Goal: Ask a question

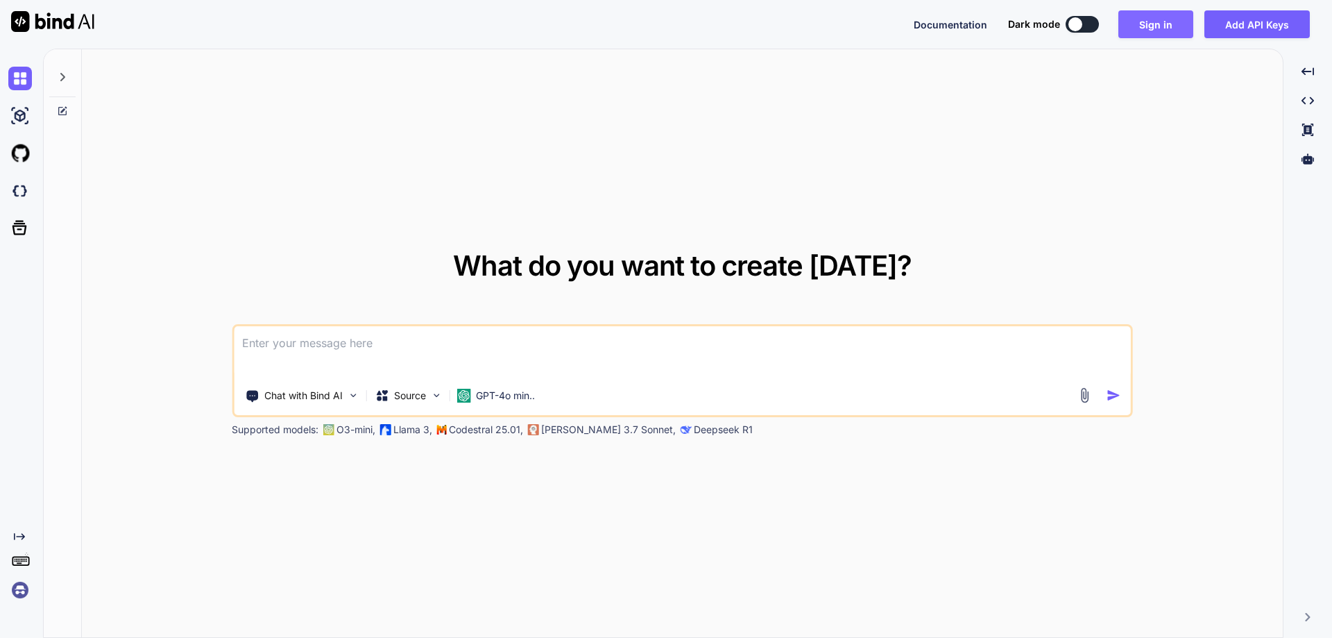
click at [1180, 15] on button "Sign in" at bounding box center [1156, 24] width 75 height 28
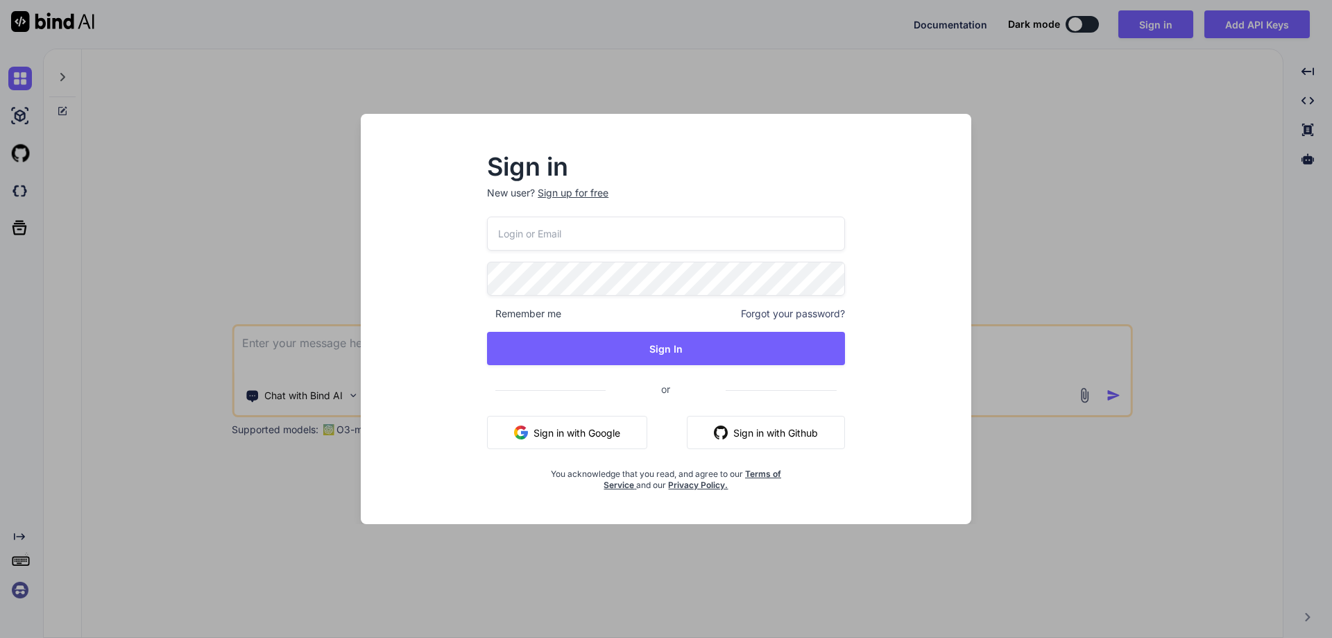
click at [630, 248] on input "email" at bounding box center [666, 234] width 358 height 34
paste input "[EMAIL_ADDRESS][DOMAIN_NAME]"
type input "[EMAIL_ADDRESS][DOMAIN_NAME]"
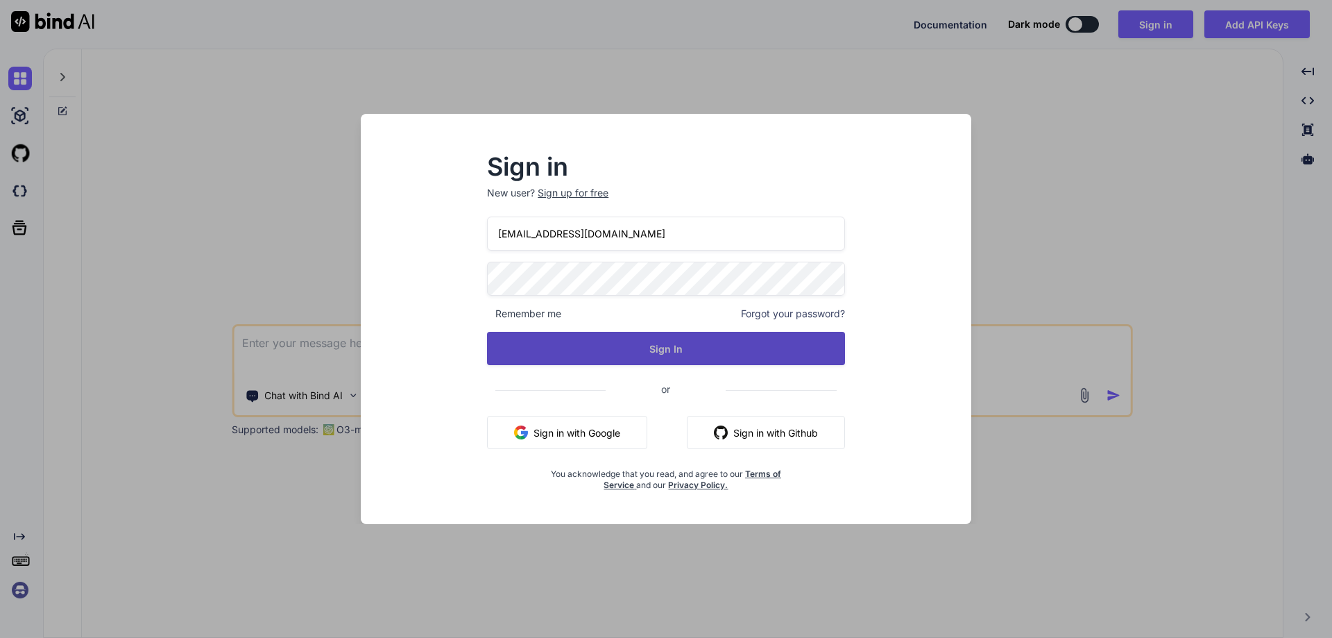
click at [713, 345] on button "Sign In" at bounding box center [666, 348] width 358 height 33
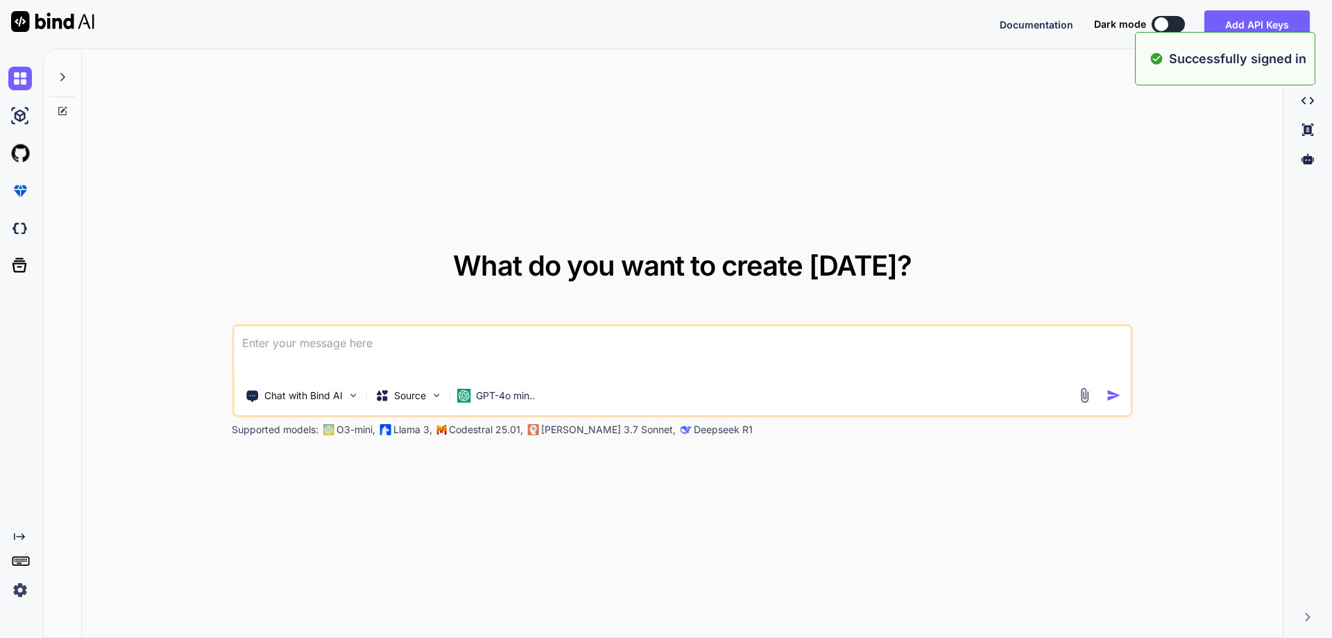
type textarea "x"
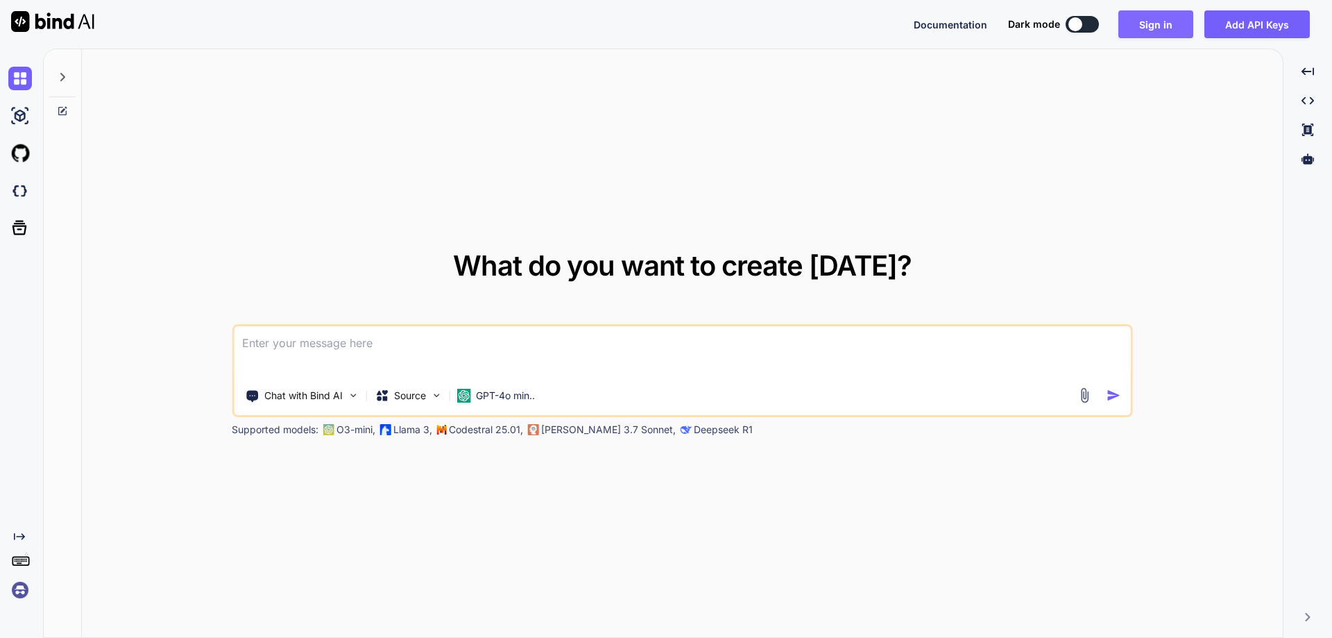
click at [1142, 14] on button "Sign in" at bounding box center [1156, 24] width 75 height 28
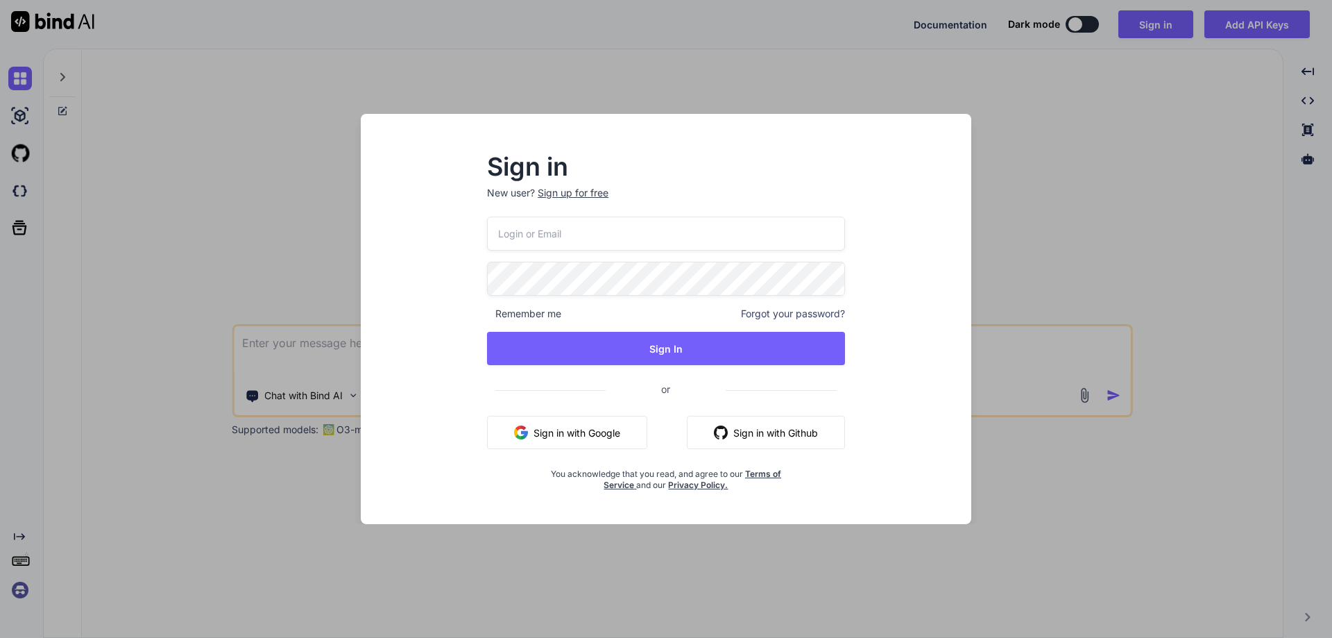
click at [543, 230] on input "email" at bounding box center [666, 234] width 358 height 34
paste input "[EMAIL_ADDRESS][DOMAIN_NAME]"
type input "[EMAIL_ADDRESS][DOMAIN_NAME]"
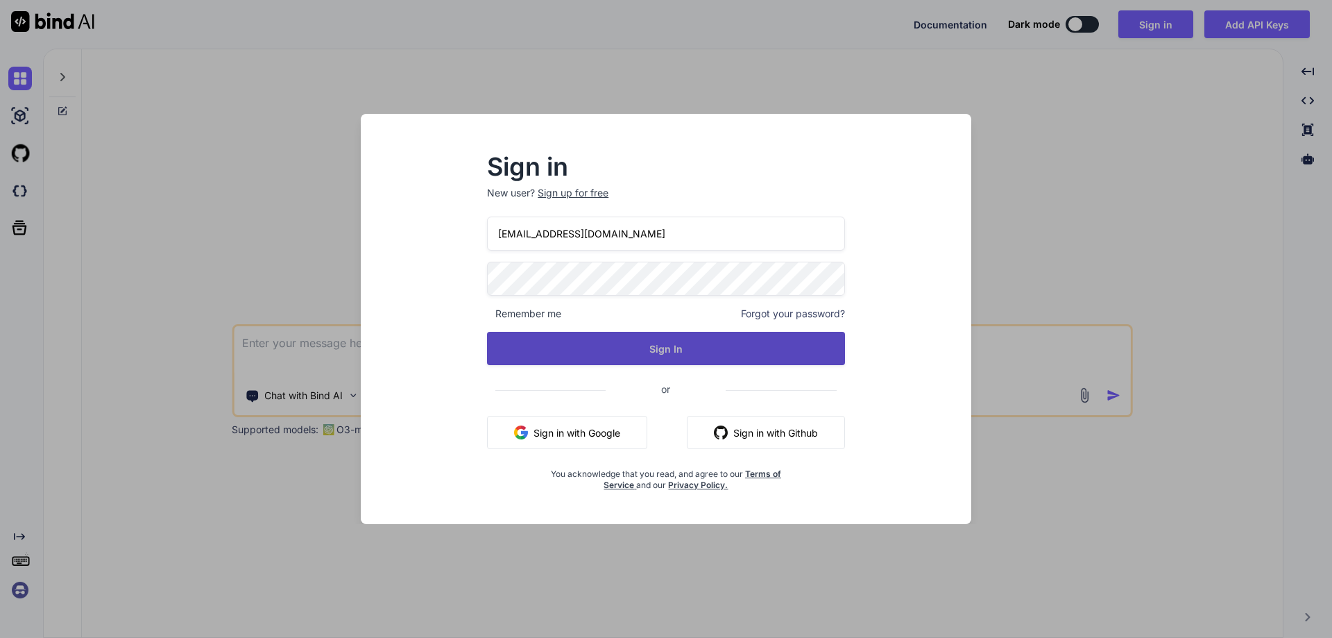
click at [660, 348] on button "Sign In" at bounding box center [666, 348] width 358 height 33
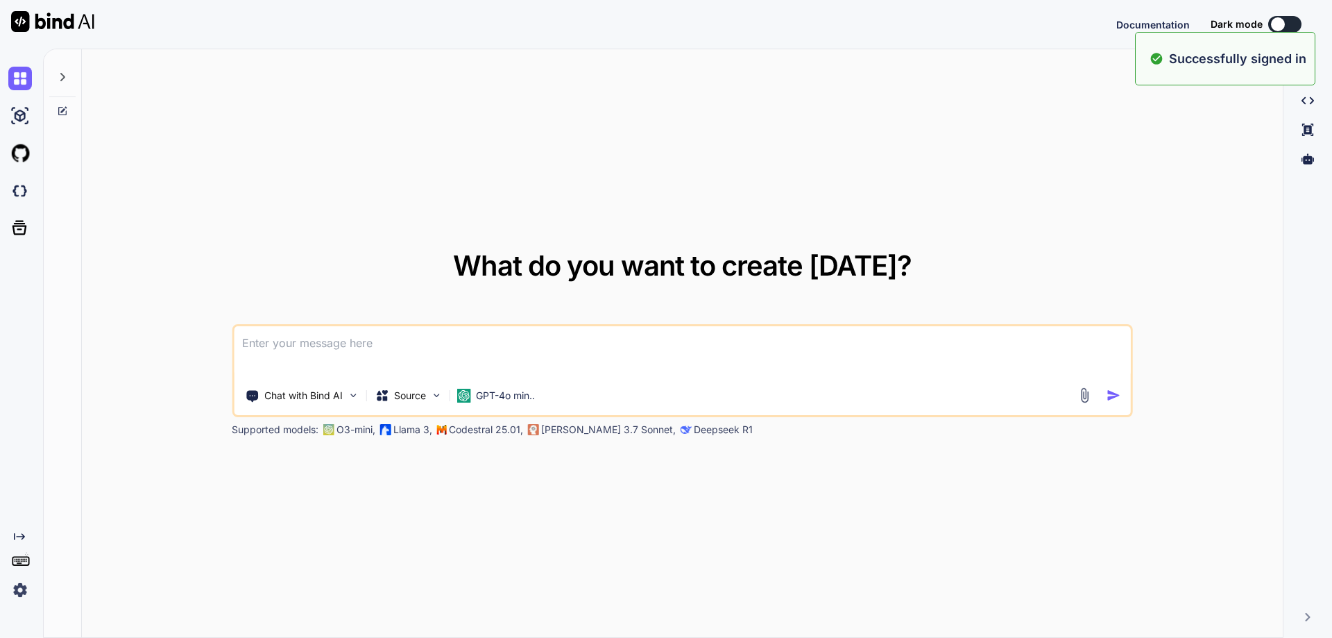
type textarea "x"
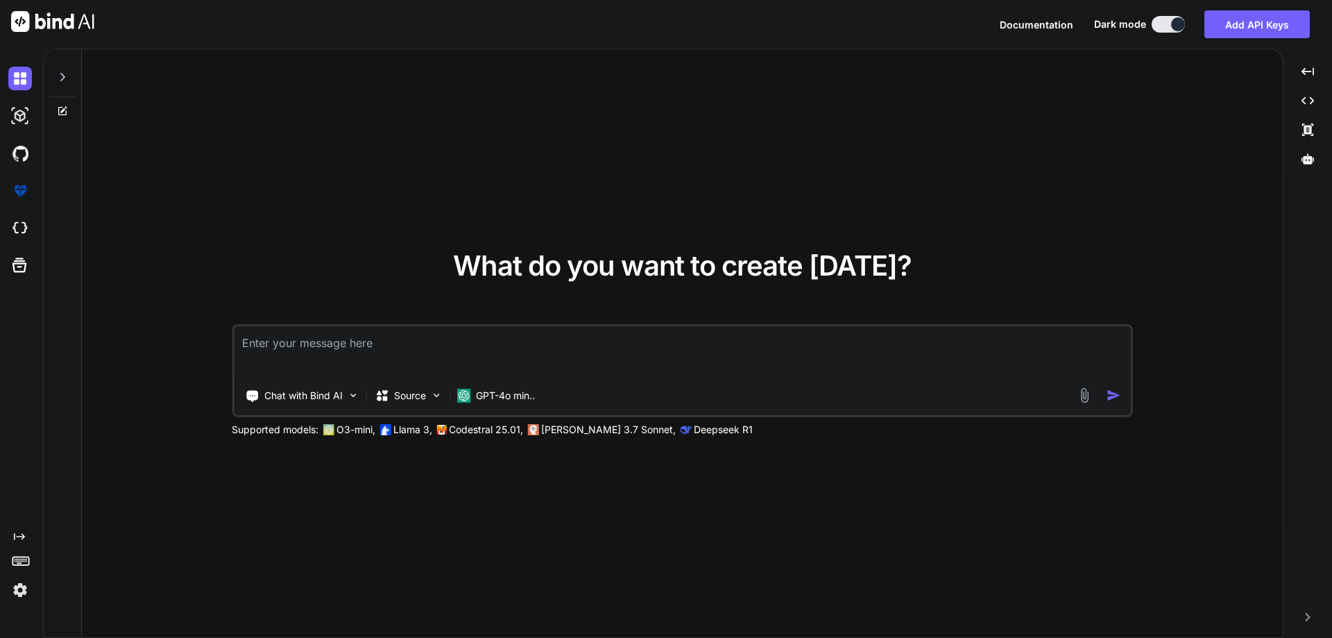
click at [358, 332] on textarea at bounding box center [682, 351] width 897 height 51
paste textarea "we only provide patch for manually Tracking and shiptstion webhook after invoic…"
type textarea "we only provide patch for manually Tracking and shiptstion webhook after invoic…"
type textarea "x"
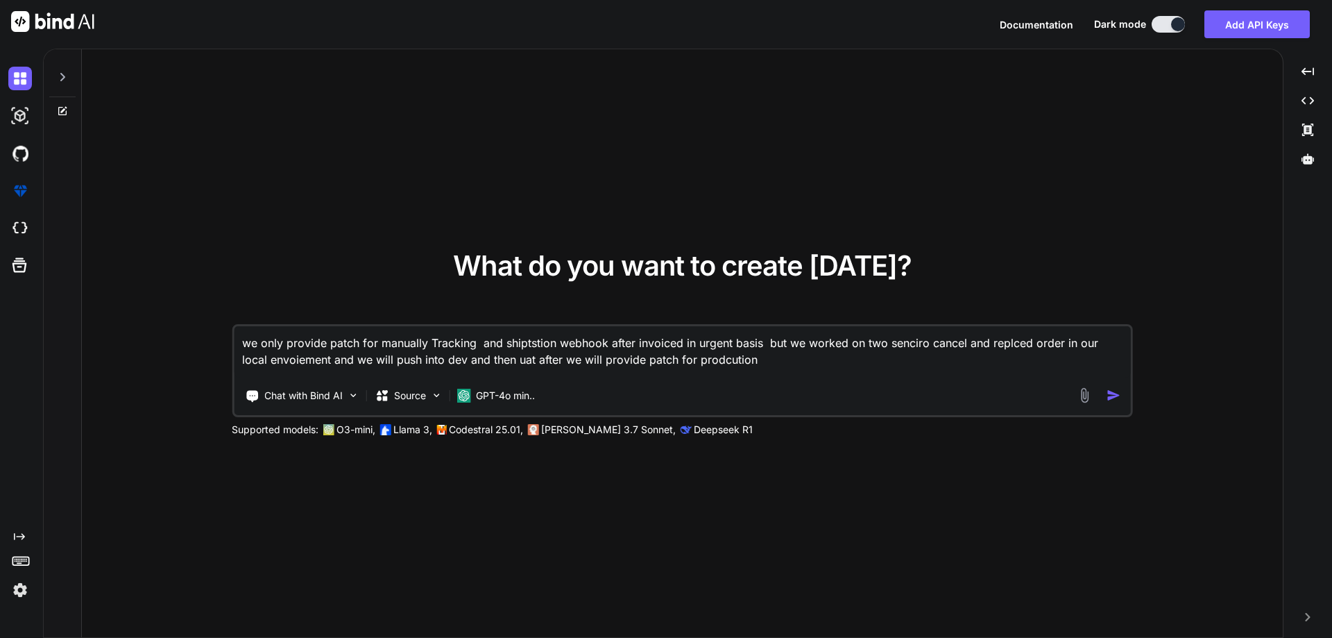
type textarea "we only provide patch for manually Tracking and shiptstion webhook after invoic…"
type textarea "x"
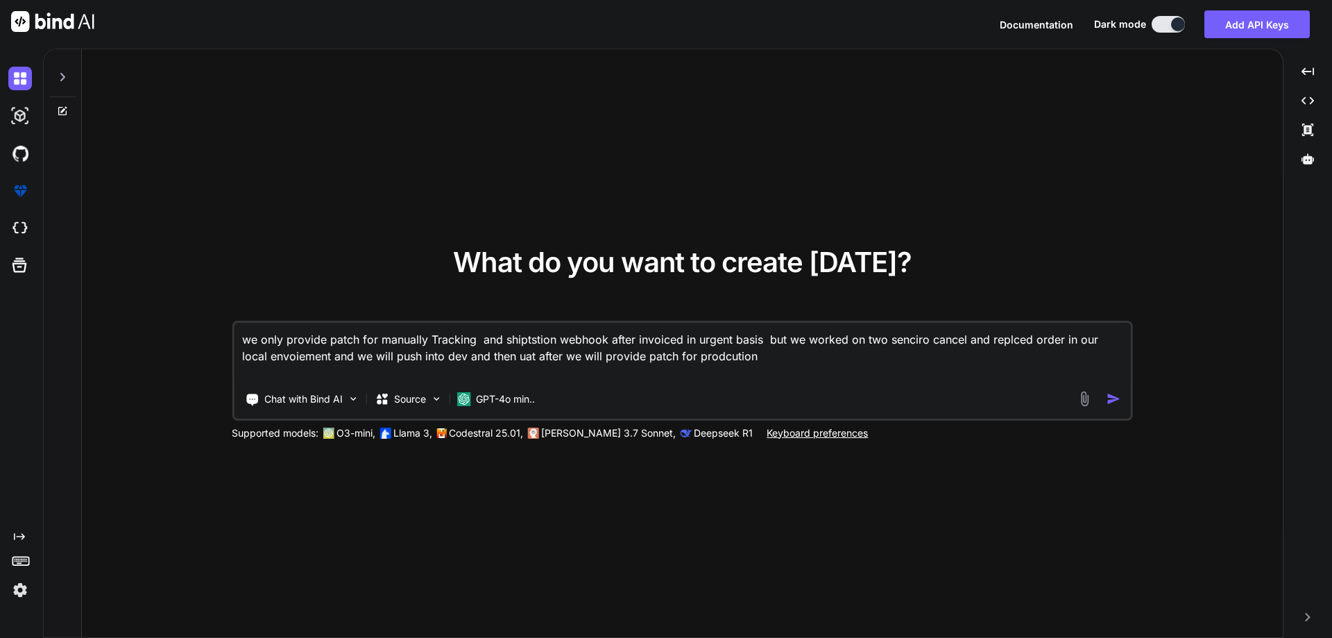
type textarea "we only provide patch for manually Tracking and shiptstion webhook after invoic…"
type textarea "x"
type textarea "we only provide patch for manually Tracking and shiptstion webhook after invoic…"
type textarea "x"
type textarea "we only provide patch for manually Tracking and shiptstion webhook after invoic…"
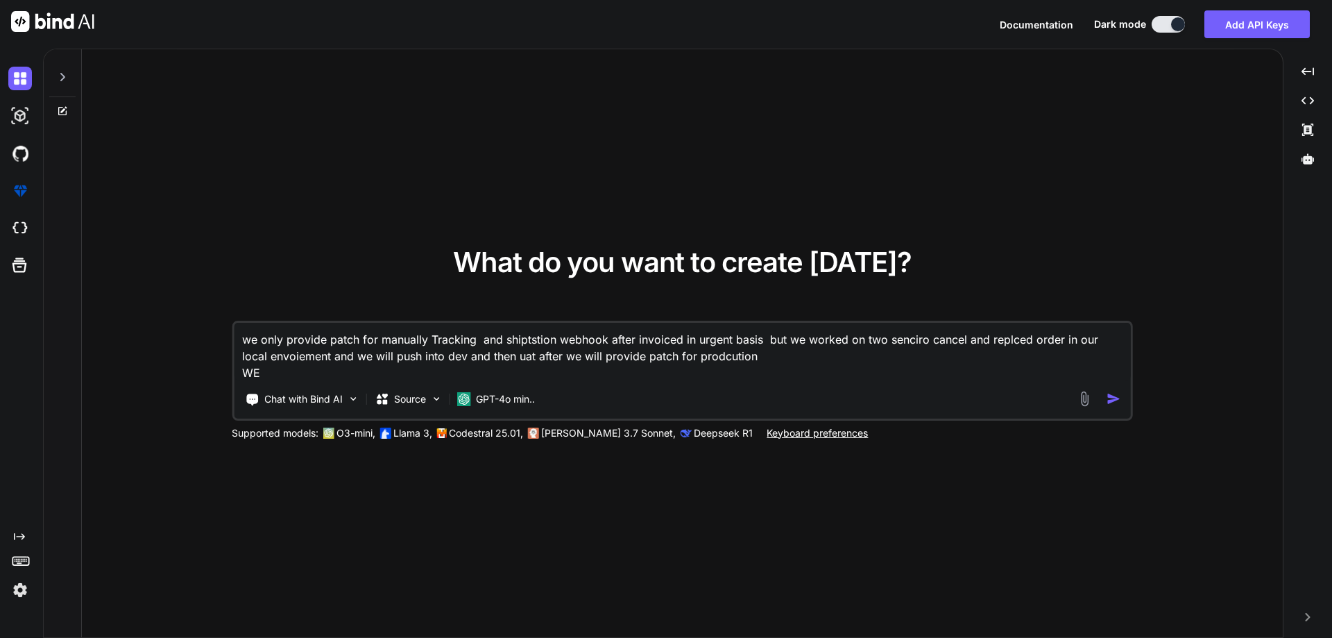
type textarea "x"
type textarea "we only provide patch for manually Tracking and shiptstion webhook after invoic…"
type textarea "x"
type textarea "we only provide patch for manually Tracking and shiptstion webhook after invoic…"
type textarea "x"
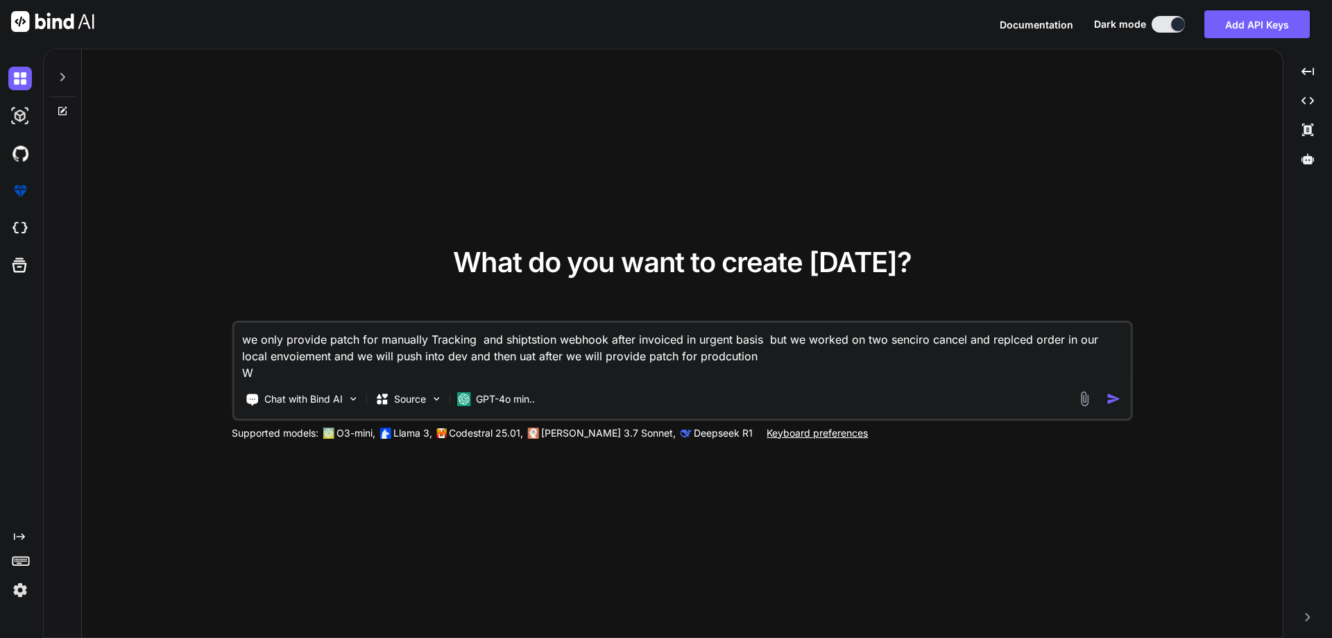
type textarea "we only provide patch for manually Tracking and shiptstion webhook after invoic…"
type textarea "x"
type textarea "we only provide patch for manually Tracking and shiptstion webhook after invoic…"
type textarea "x"
type textarea "we only provide patch for manually Tracking and shiptstion webhook after invoic…"
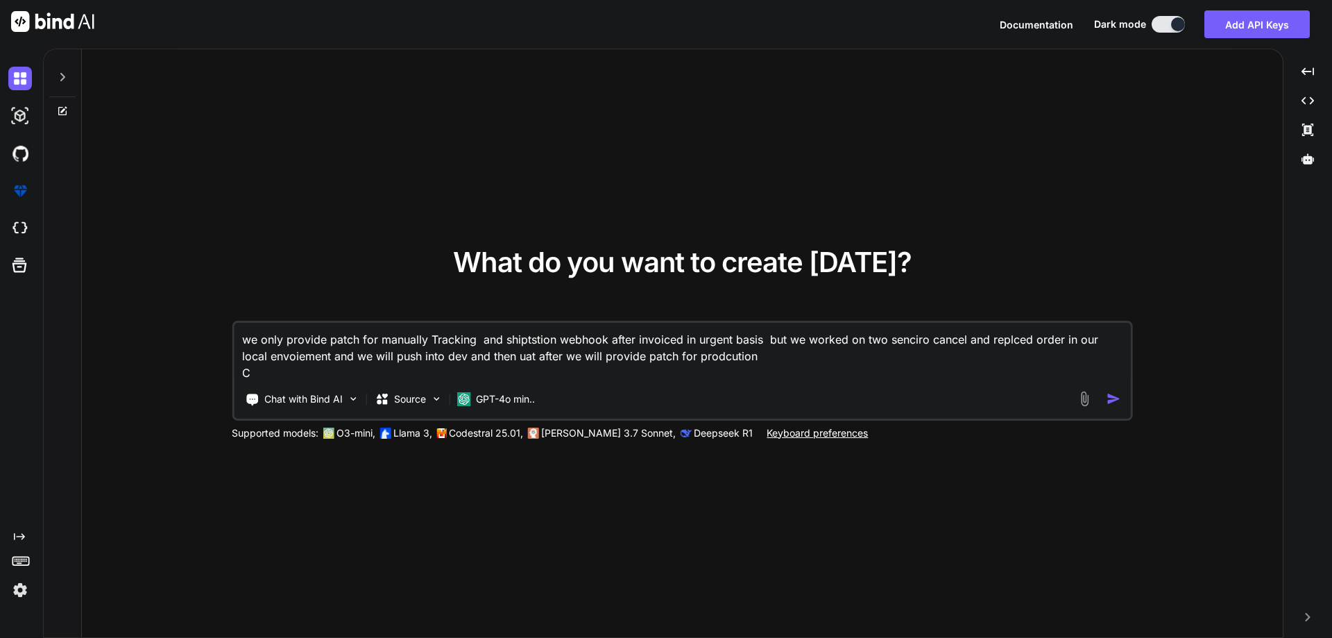
type textarea "x"
type textarea "we only provide patch for manually Tracking and shiptstion webhook after invoic…"
type textarea "x"
type textarea "we only provide patch for manually Tracking and shiptstion webhook after invoic…"
type textarea "x"
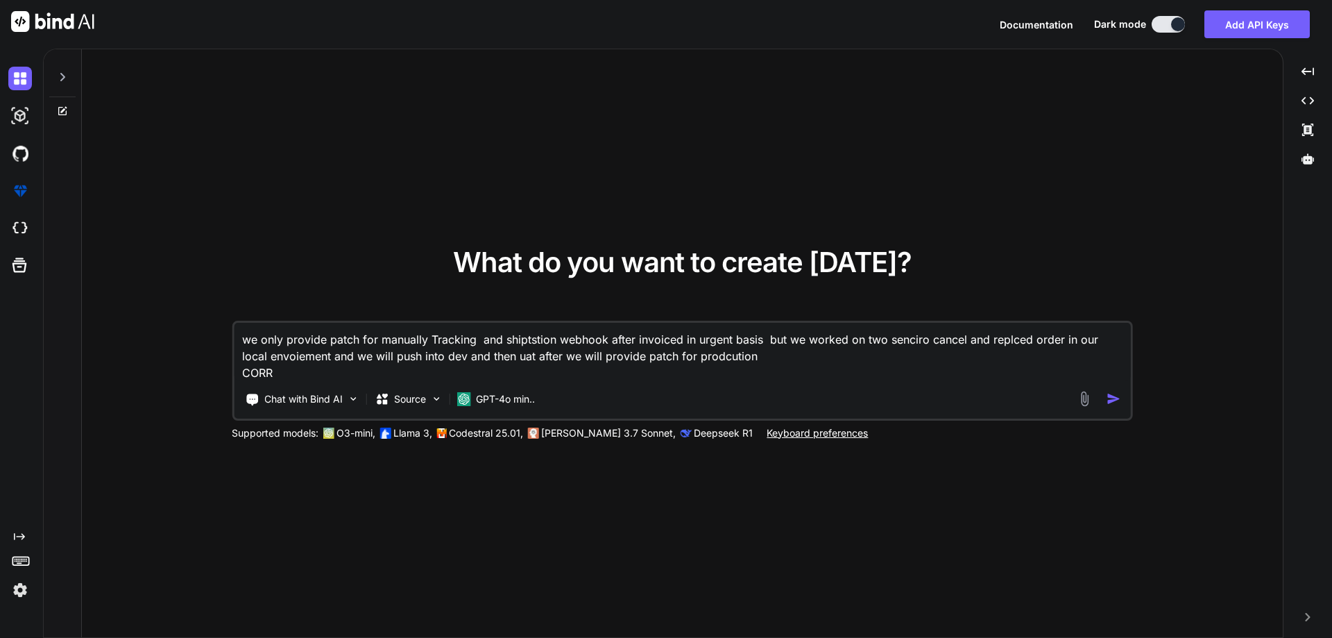
type textarea "we only provide patch for manually Tracking and shiptstion webhook after invoic…"
type textarea "x"
type textarea "we only provide patch for manually Tracking and shiptstion webhook after invoic…"
type textarea "x"
type textarea "we only provide patch for manually Tracking and shiptstion webhook after invoic…"
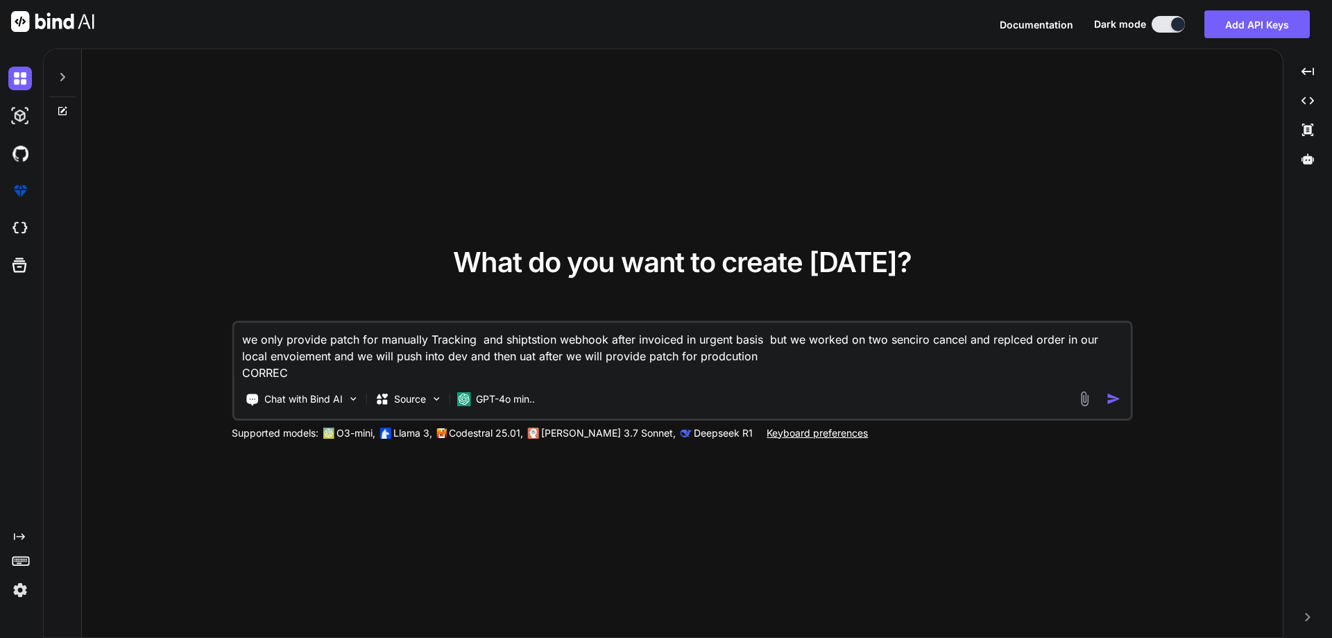
type textarea "x"
type textarea "we only provide patch for manually Tracking and shiptstion webhook after invoic…"
type textarea "x"
type textarea "we only provide patch for manually Tracking and shiptstion webhook after invoic…"
type textarea "x"
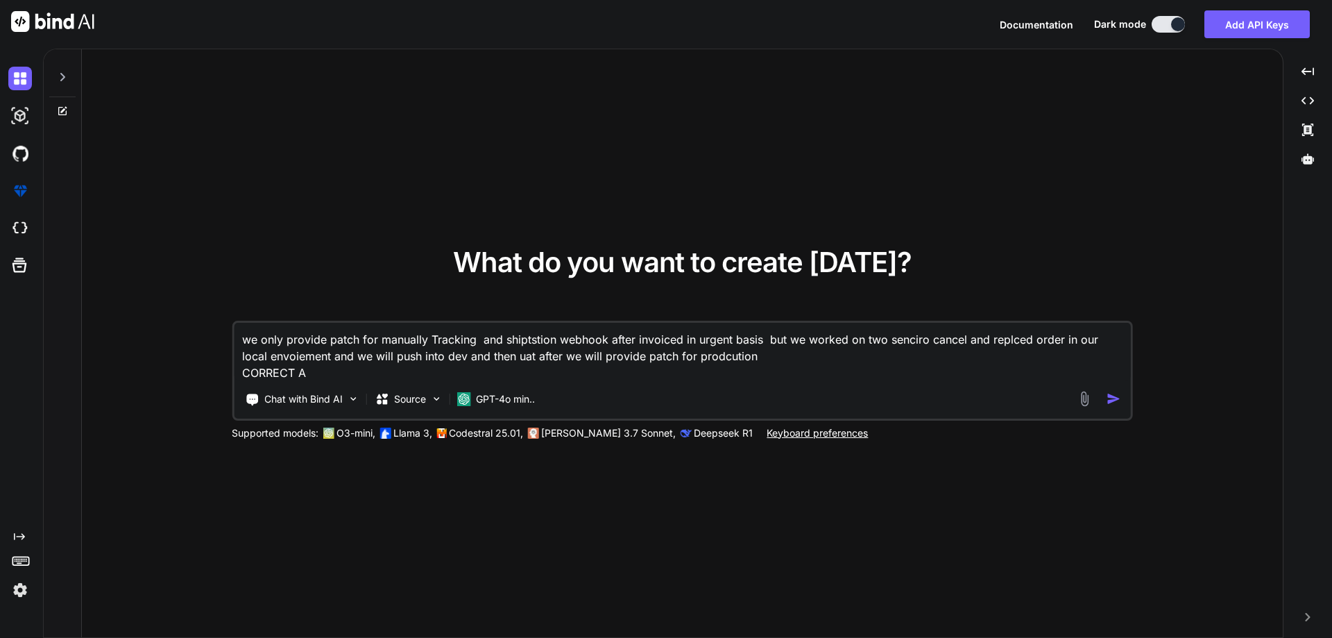
type textarea "we only provide patch for manually Tracking and shiptstion webhook after invoic…"
type textarea "x"
type textarea "we only provide patch for manually Tracking and shiptstion webhook after invoic…"
type textarea "x"
type textarea "we only provide patch for manually Tracking and shiptstion webhook after invoic…"
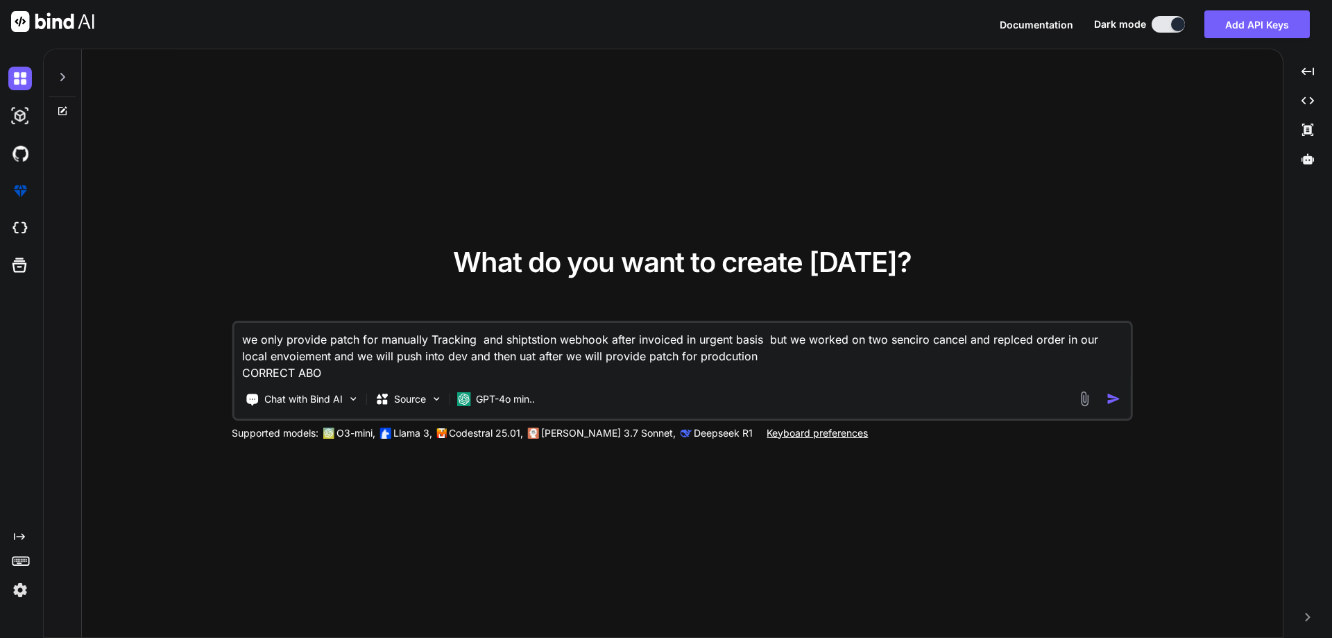
type textarea "x"
type textarea "we only provide patch for manually Tracking and shiptstion webhook after invoic…"
type textarea "x"
type textarea "we only provide patch for manually Tracking and shiptstion webhook after invoic…"
type textarea "x"
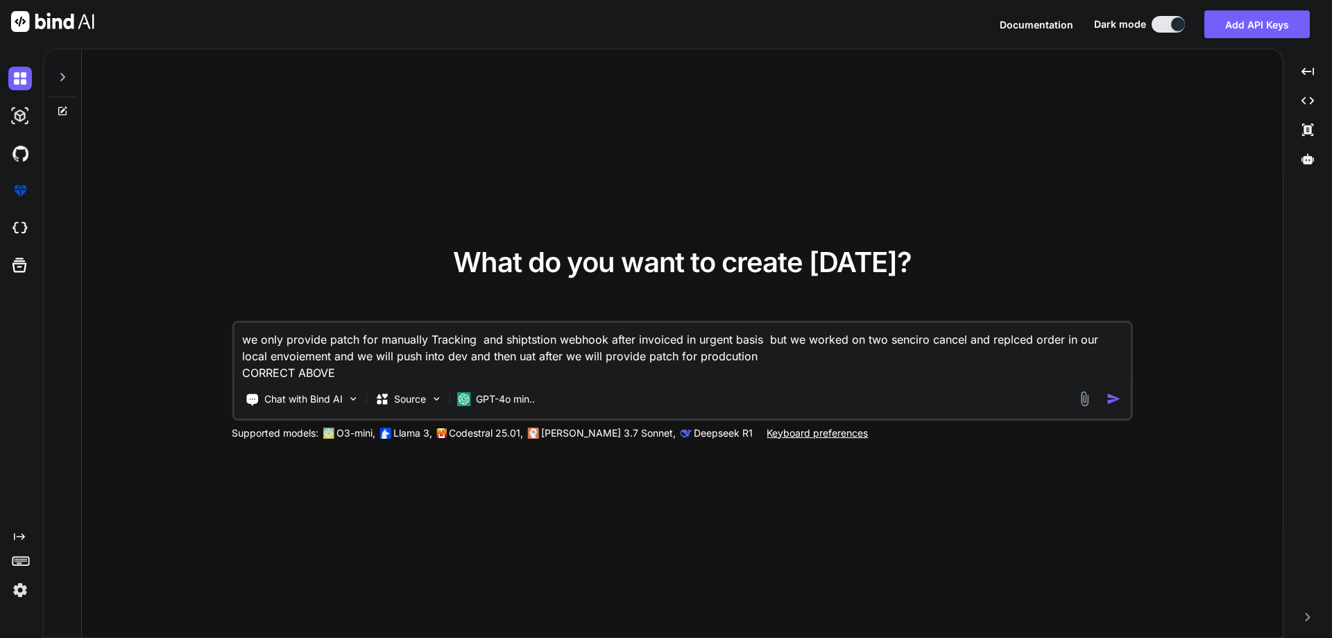
type textarea "we only provide patch for manually Tracking and shiptstion webhook after invoic…"
type textarea "x"
type textarea "we only provide patch for manually Tracking and shiptstion webhook after invoic…"
type textarea "x"
type textarea "we only provide patch for manually Tracking and shiptstion webhook after invoic…"
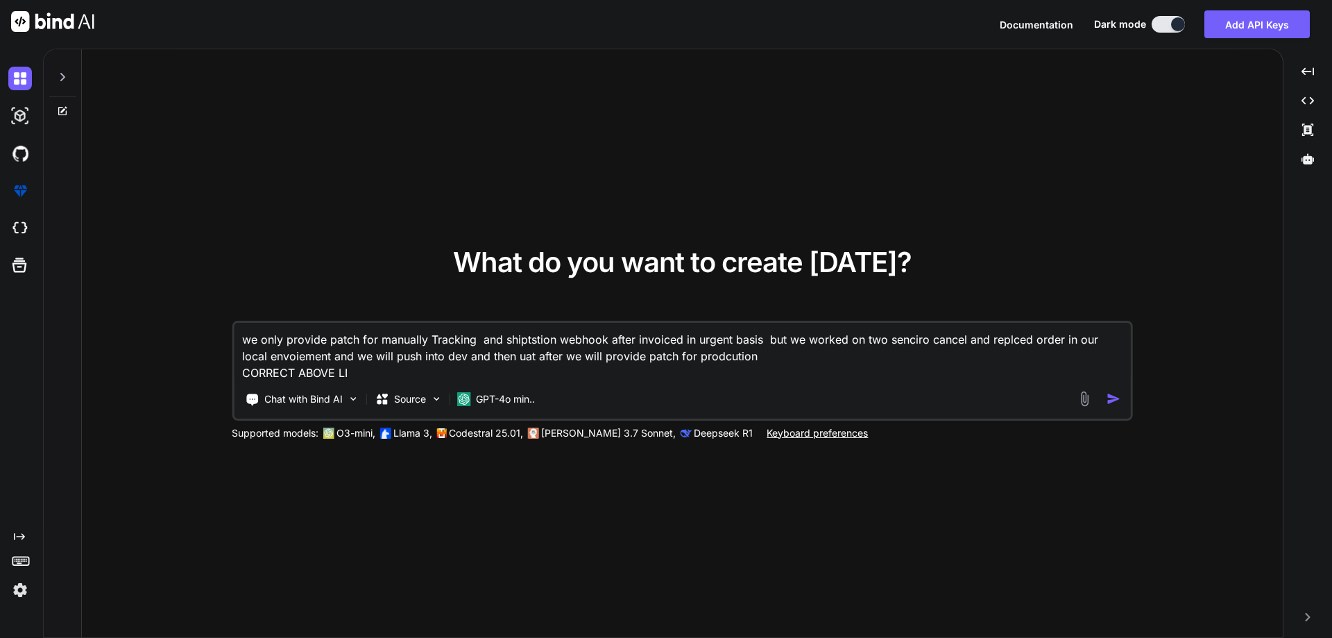
type textarea "x"
type textarea "we only provide patch for manually Tracking and shiptstion webhook after invoic…"
type textarea "x"
type textarea "we only provide patch for manually Tracking and shiptstion webhook after invoic…"
type textarea "x"
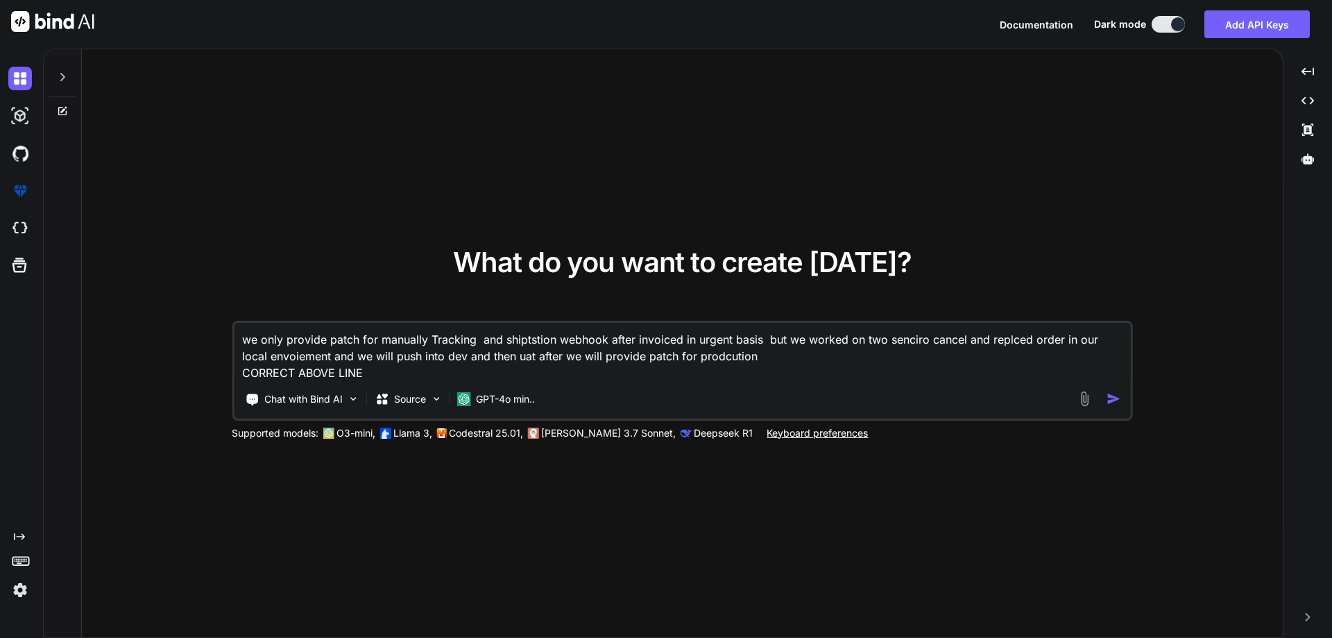
type textarea "we only provide patch for manually Tracking and shiptstion webhook after invoic…"
type textarea "x"
type textarea "we only provide patch for manually Tracking and shiptstion webhook after invoic…"
type textarea "x"
type textarea "we only provide patch for manually Tracking and shiptstion webhook after invoic…"
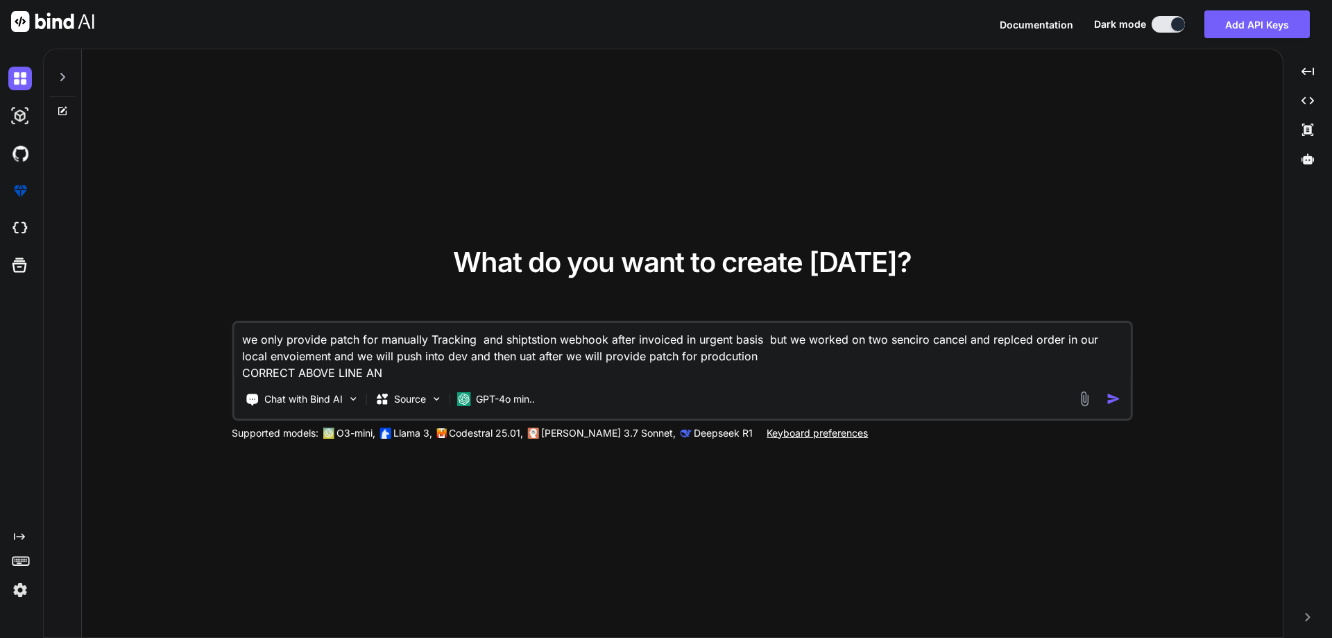
type textarea "x"
type textarea "we only provide patch for manually Tracking and shiptstion webhook after invoic…"
type textarea "x"
type textarea "we only provide patch for manually Tracking and shiptstion webhook after invoic…"
type textarea "x"
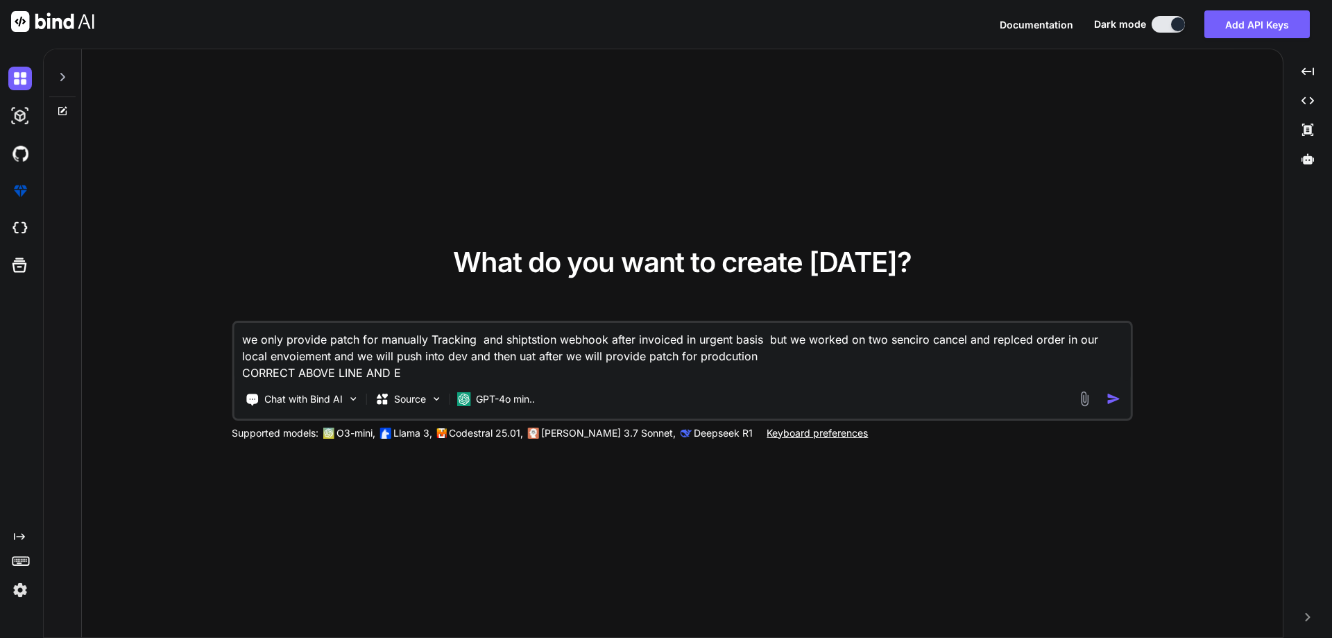
type textarea "we only provide patch for manually Tracking and shiptstion webhook after invoic…"
type textarea "x"
type textarea "we only provide patch for manually Tracking and shiptstion webhook after invoic…"
type textarea "x"
type textarea "we only provide patch for manually Tracking and shiptstion webhook after invoic…"
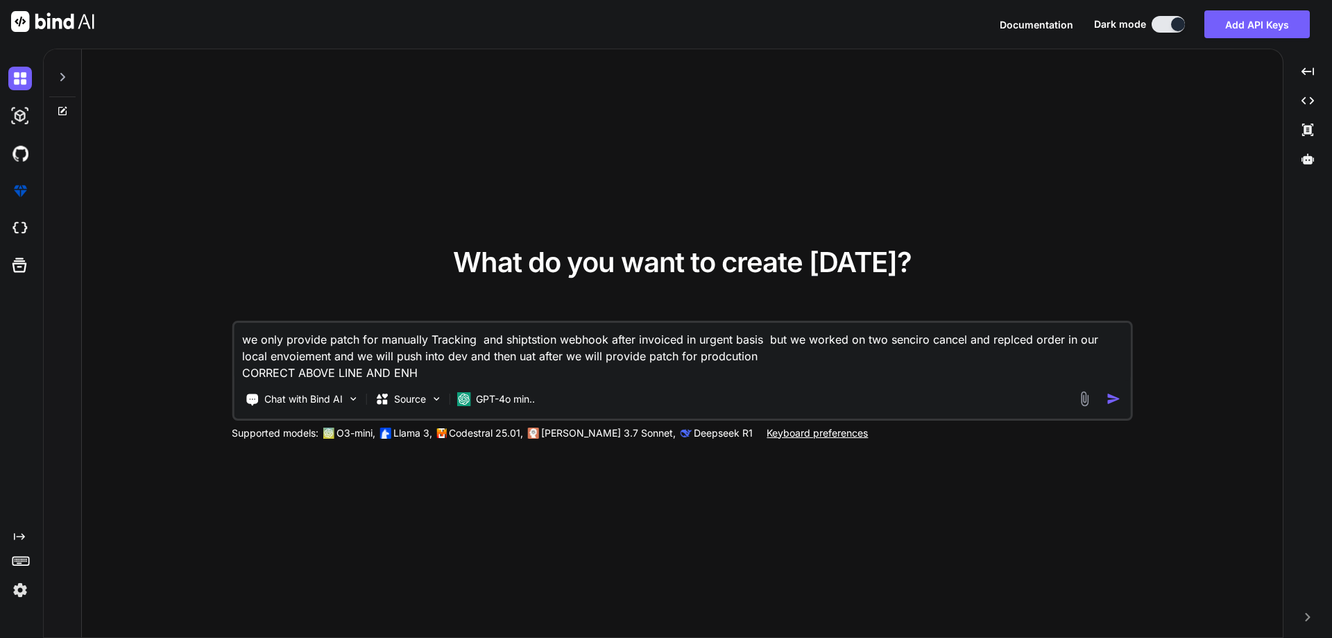
type textarea "x"
type textarea "we only provide patch for manually Tracking and shiptstion webhook after invoic…"
type textarea "x"
type textarea "we only provide patch for manually Tracking and shiptstion webhook after invoic…"
type textarea "x"
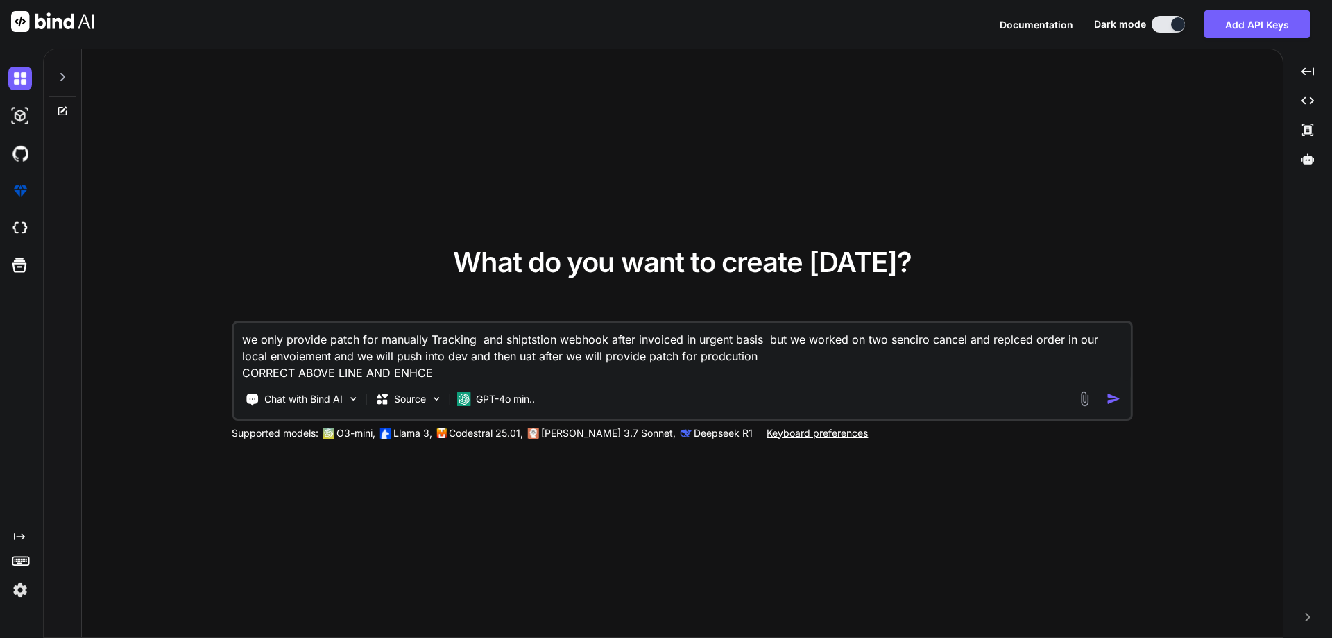
type textarea "we only provide patch for manually Tracking and shiptstion webhook after invoic…"
type textarea "x"
type textarea "we only provide patch for manually Tracking and shiptstion webhook after invoic…"
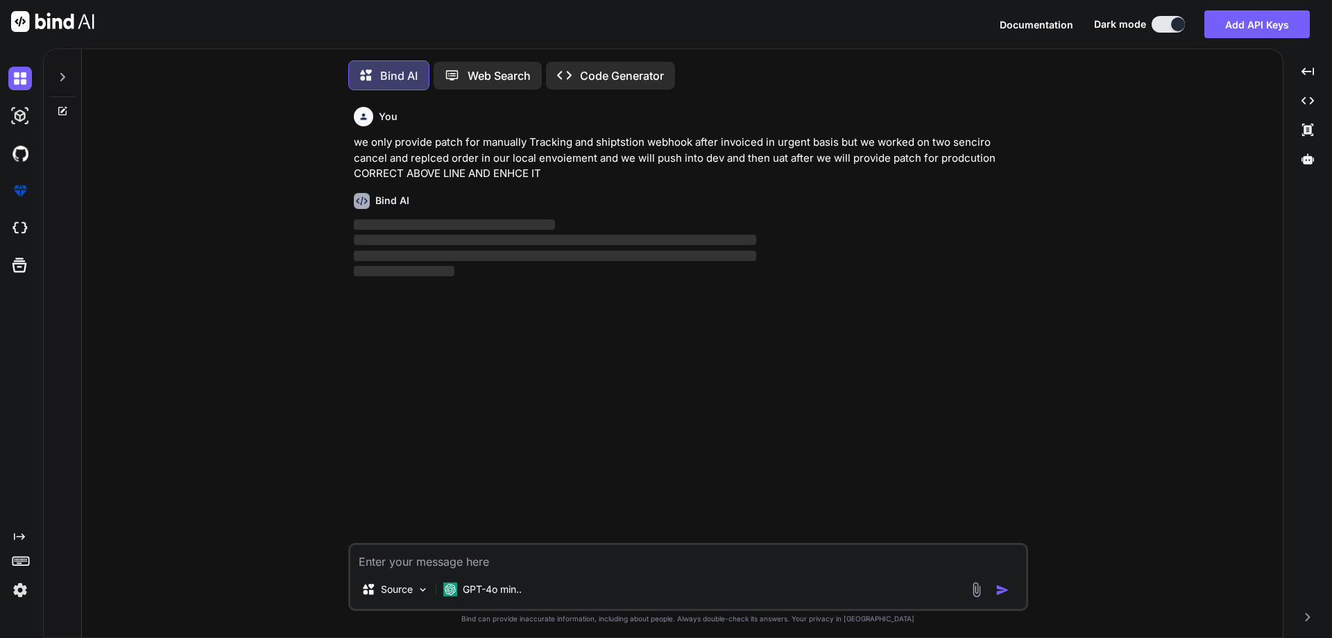
scroll to position [7, 0]
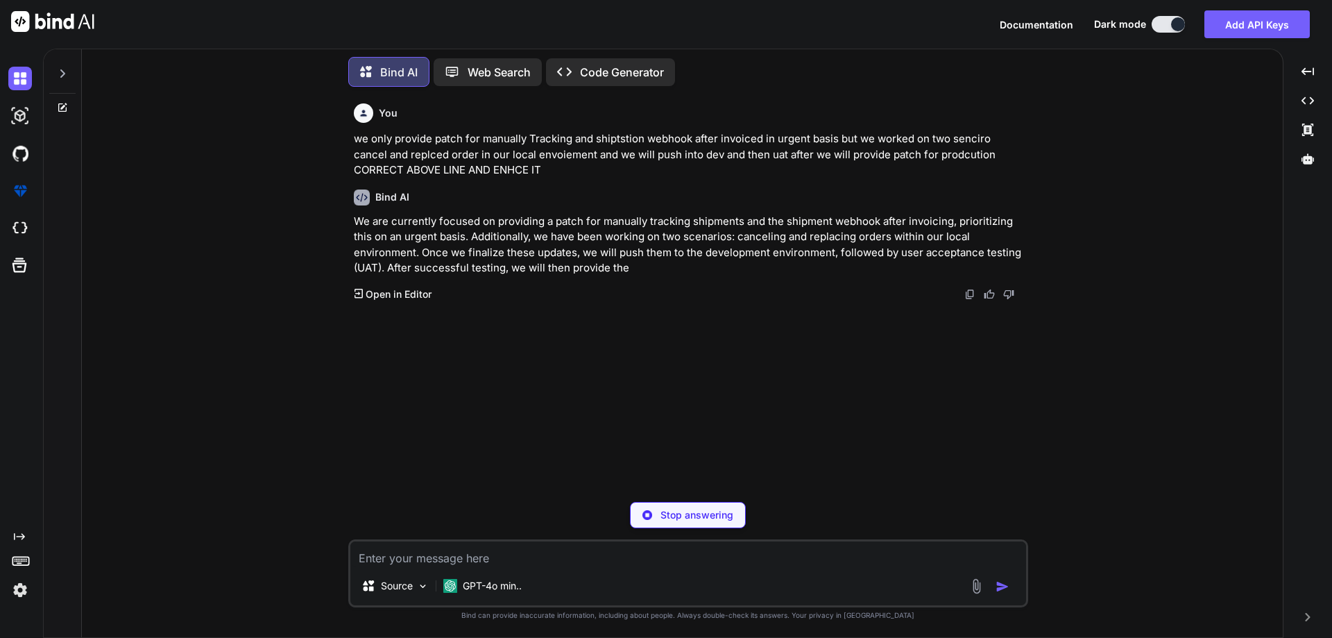
type textarea "x"
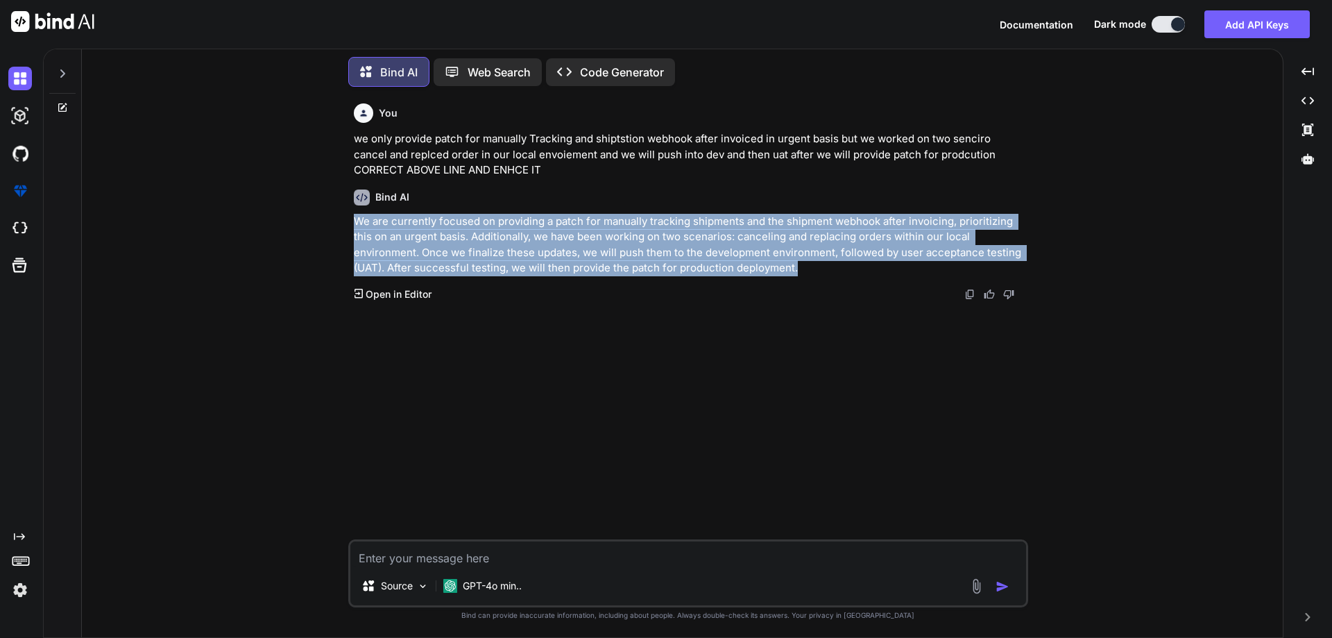
drag, startPoint x: 795, startPoint y: 269, endPoint x: 406, endPoint y: 240, distance: 389.7
click at [340, 219] on div "You we only provide patch for manually Tracking and shiptstion webhook after in…" at bounding box center [688, 367] width 1190 height 539
copy p "We are currently focused on providing a patch for manually tracking shipments a…"
